Goal: Complete application form

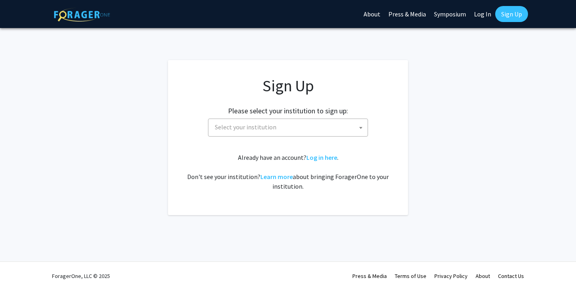
click at [331, 121] on span "Select your institution" at bounding box center [290, 127] width 156 height 16
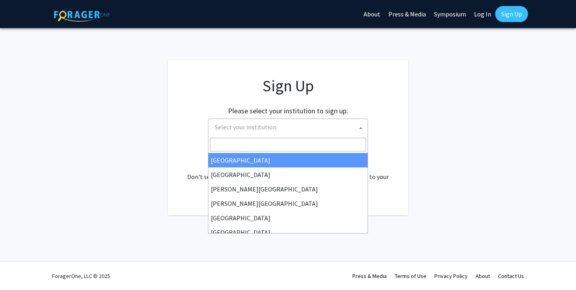
type input "j"
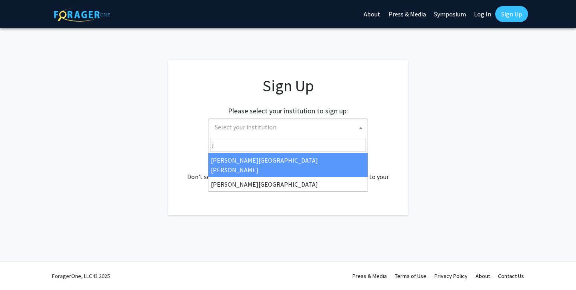
select select "1"
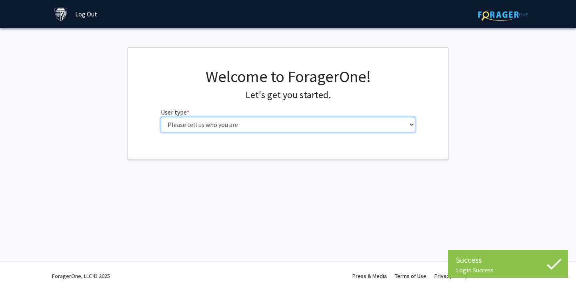
select select "2: masters"
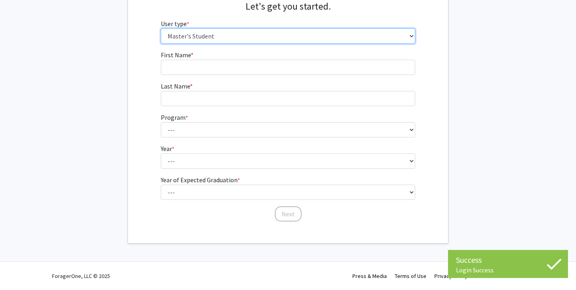
scroll to position [88, 0]
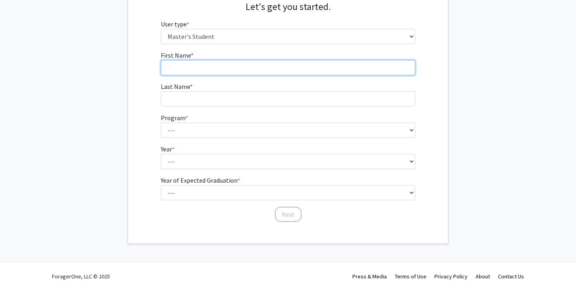
click at [248, 68] on input "First Name * required" at bounding box center [288, 67] width 255 height 15
type input "Yutong"
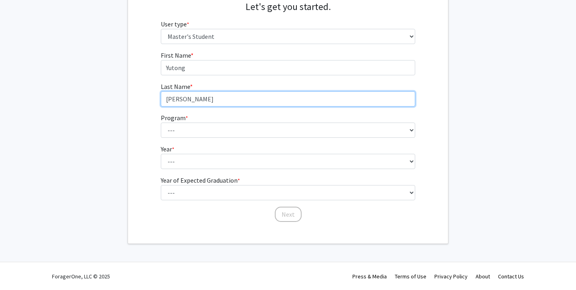
type input "[PERSON_NAME]"
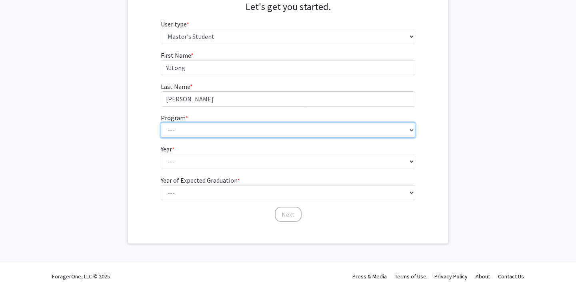
click at [180, 122] on select "--- Anatomy Education Applied and Computational Mathematics Applied Biomedical …" at bounding box center [288, 129] width 255 height 15
select select "131: 132"
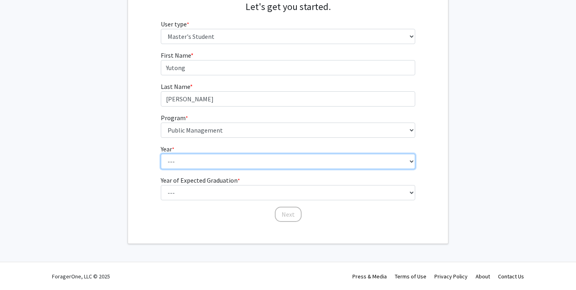
click at [200, 167] on select "--- First Year Second Year" at bounding box center [288, 161] width 255 height 15
select select "1: first_year"
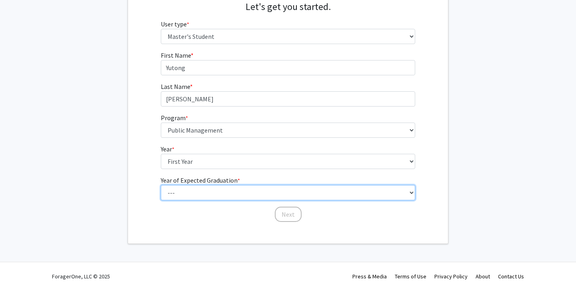
select select "3: 2027"
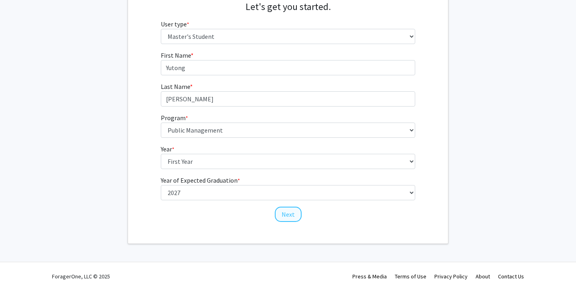
click at [292, 216] on button "Next" at bounding box center [288, 214] width 27 height 15
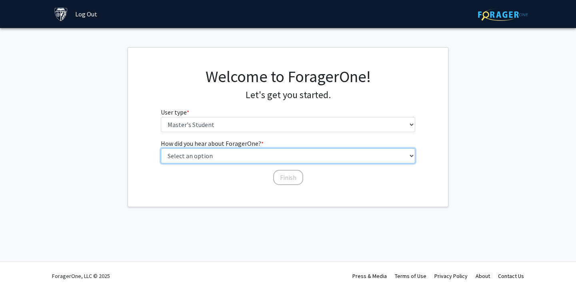
click at [219, 156] on select "Select an option Peer/student recommendation Faculty/staff recommendation Unive…" at bounding box center [288, 155] width 255 height 15
select select "3: university_website"
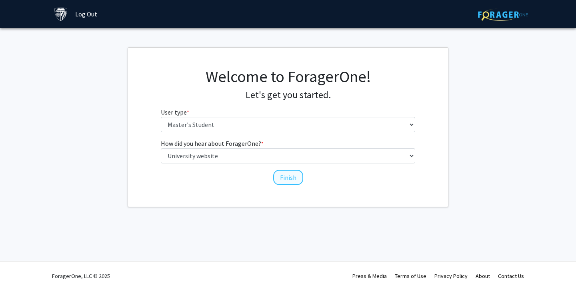
click at [281, 177] on button "Finish" at bounding box center [288, 177] width 30 height 15
